Goal: Check status: Check status

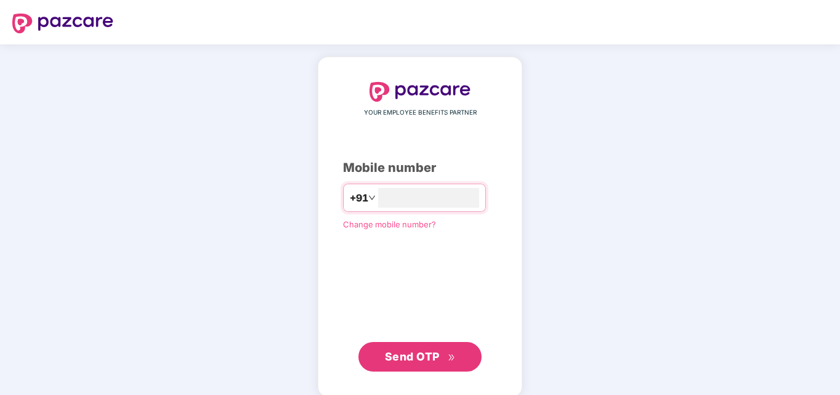
type input "**********"
click at [430, 355] on span "Send OTP" at bounding box center [412, 355] width 55 height 13
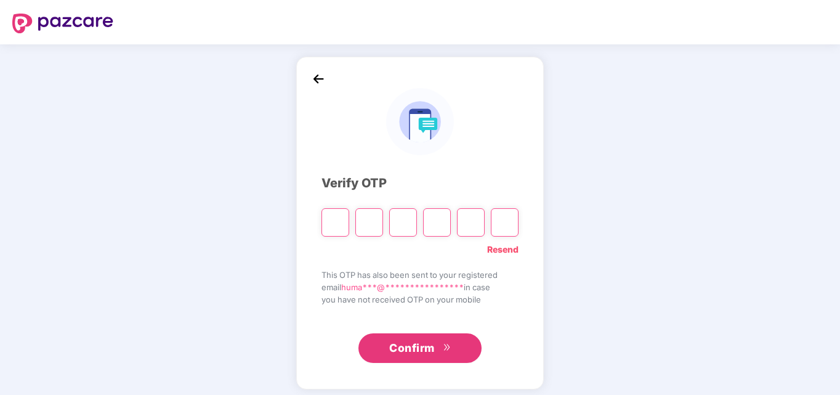
type input "*"
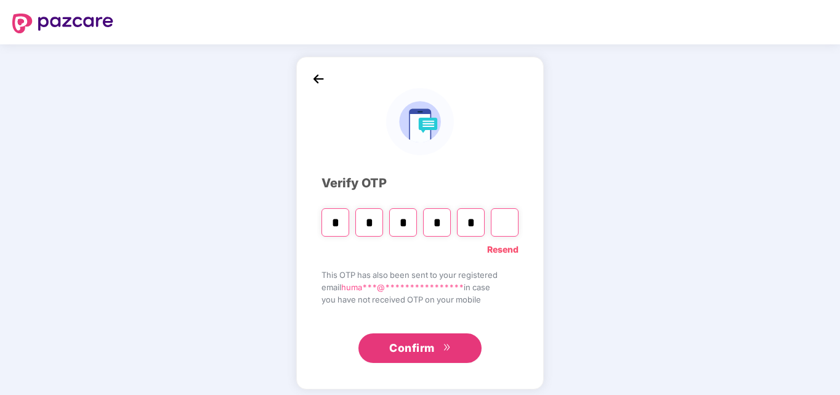
type input "*"
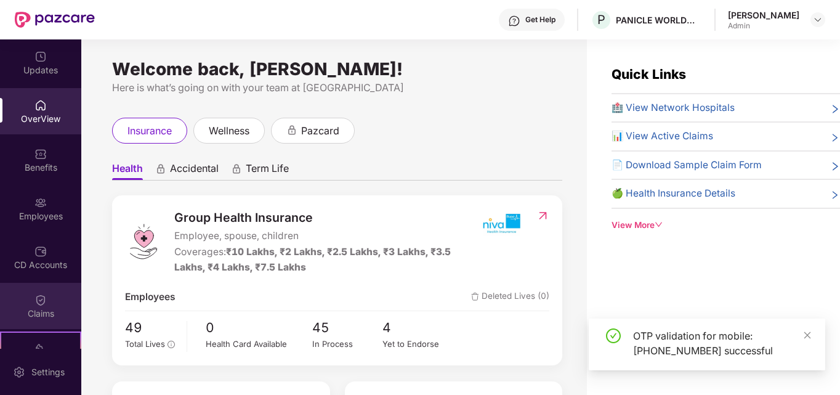
click at [28, 314] on div "Claims" at bounding box center [40, 313] width 81 height 12
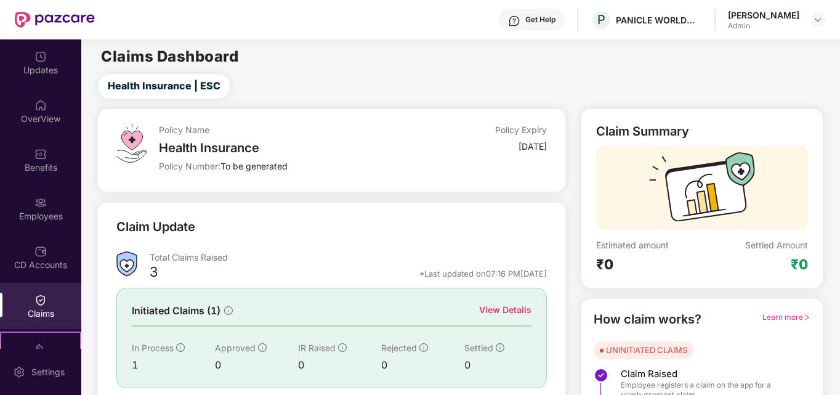
scroll to position [87, 0]
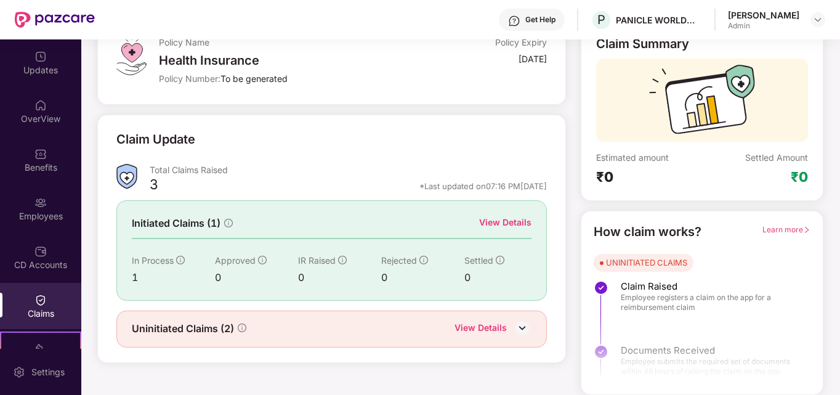
click at [487, 326] on div "View Details" at bounding box center [481, 329] width 52 height 16
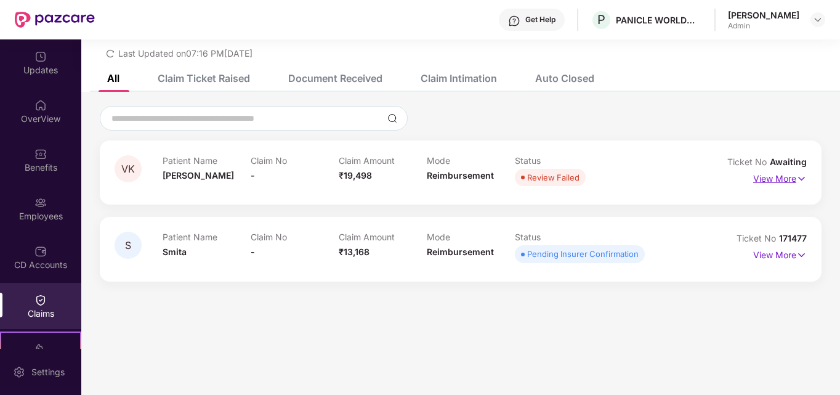
click at [789, 175] on p "View More" at bounding box center [780, 177] width 54 height 17
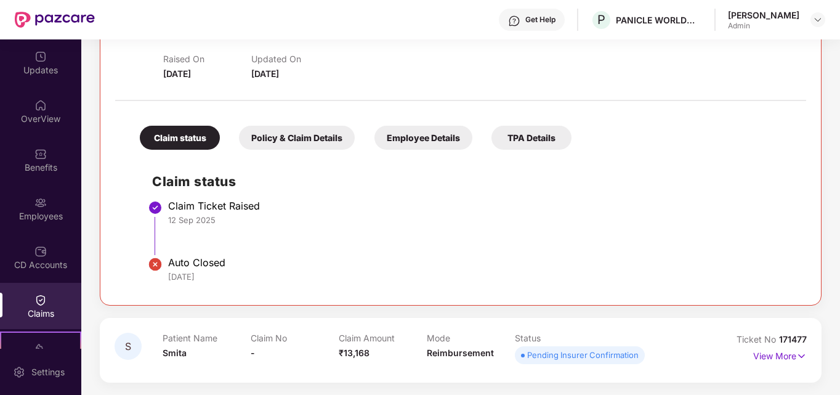
scroll to position [0, 0]
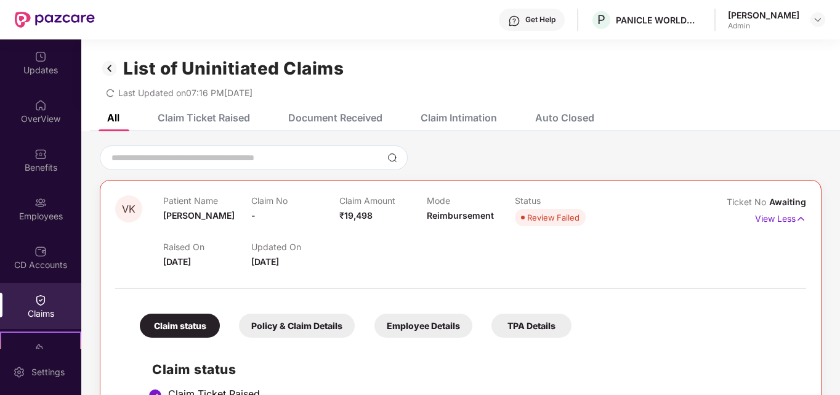
click at [109, 87] on span "redo" at bounding box center [110, 92] width 9 height 10
